Goal: Navigation & Orientation: Find specific page/section

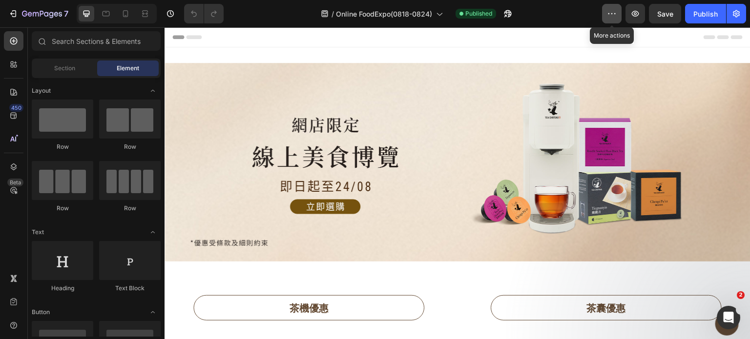
click at [606, 14] on button "button" at bounding box center [612, 14] width 20 height 20
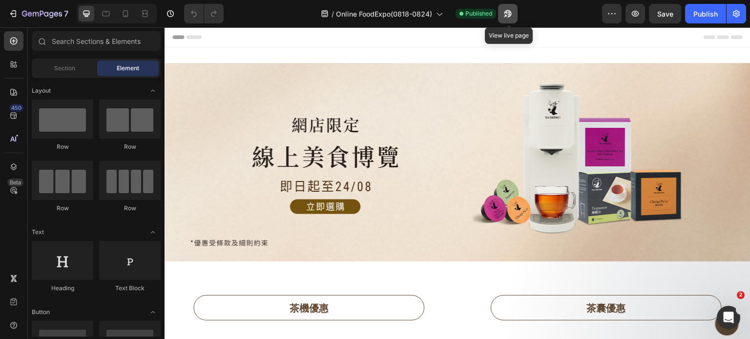
click at [507, 9] on icon "button" at bounding box center [508, 14] width 10 height 10
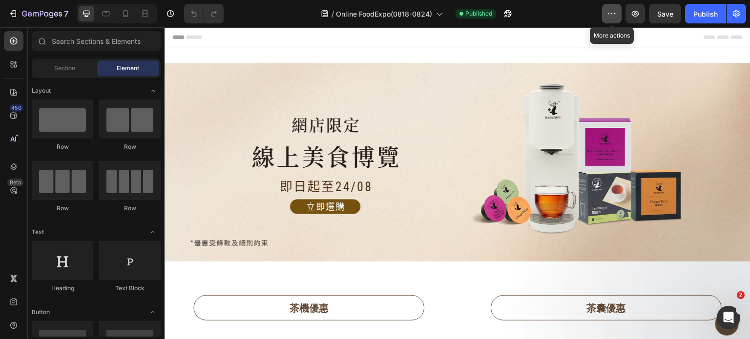
click at [617, 12] on icon "button" at bounding box center [612, 14] width 10 height 10
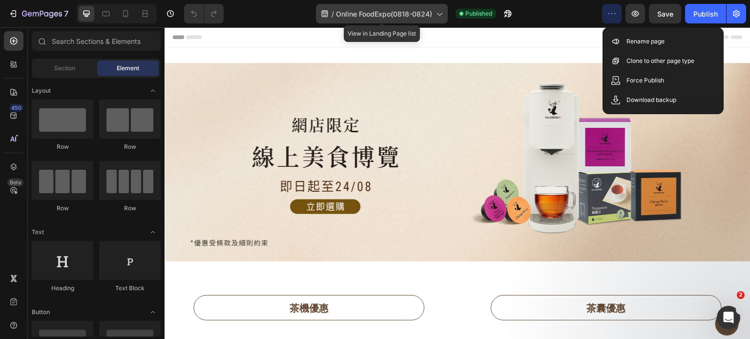
click at [434, 13] on icon at bounding box center [439, 14] width 10 height 10
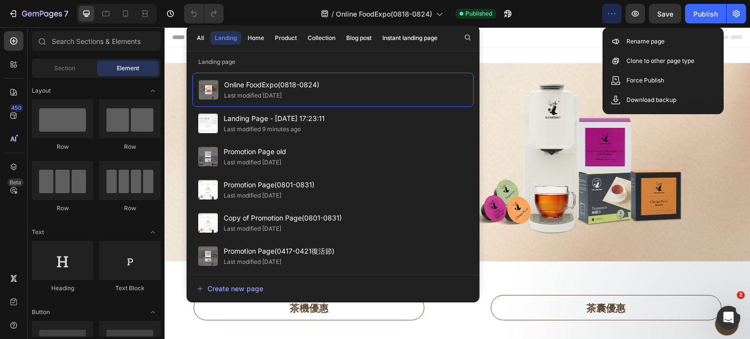
click at [551, 17] on div "/ Online FoodExpo(0818-0824) Published" at bounding box center [416, 14] width 371 height 20
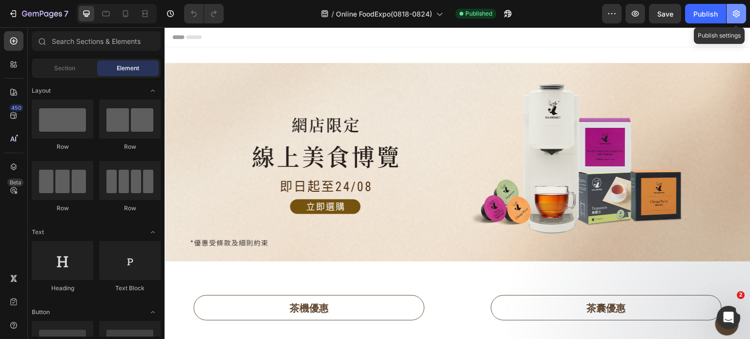
click at [740, 12] on icon "button" at bounding box center [736, 14] width 10 height 10
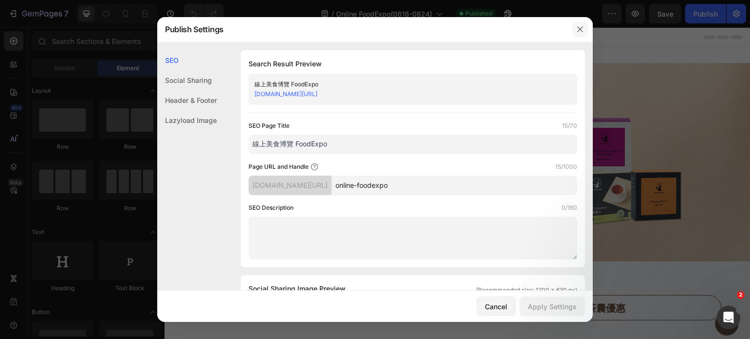
click at [577, 30] on icon "button" at bounding box center [580, 29] width 8 height 8
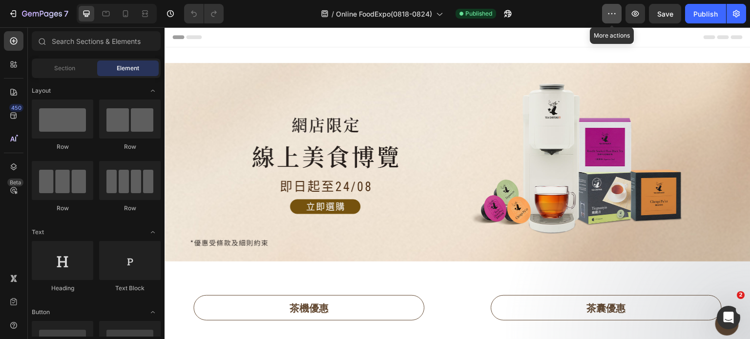
click at [610, 11] on icon "button" at bounding box center [612, 14] width 10 height 10
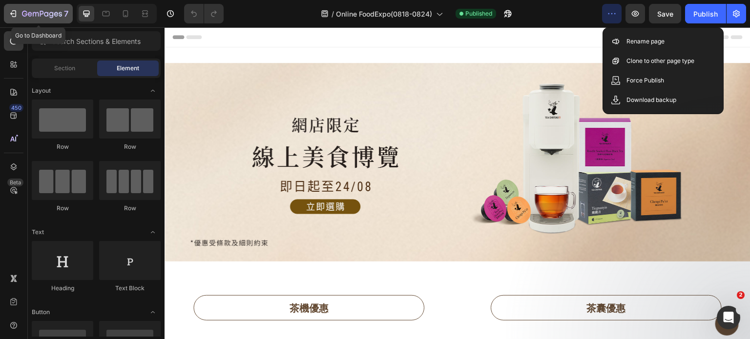
click at [13, 13] on icon "button" at bounding box center [13, 14] width 10 height 10
